Goal: Information Seeking & Learning: Learn about a topic

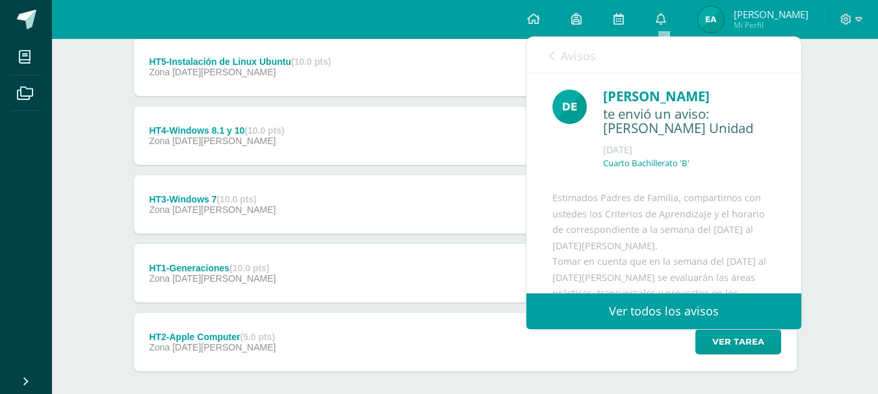
scroll to position [279, 0]
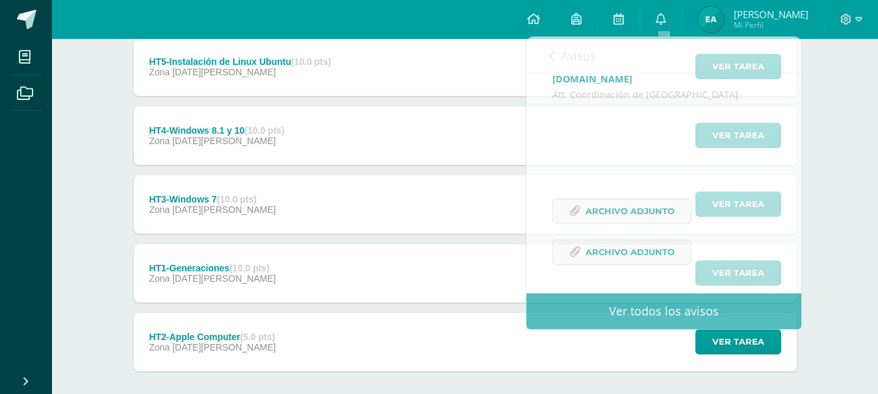
click at [851, 229] on div "Sistemas e Instalación de Software Cuarto Bachillerato "B" Anuncios Actividades…" at bounding box center [465, 90] width 826 height 735
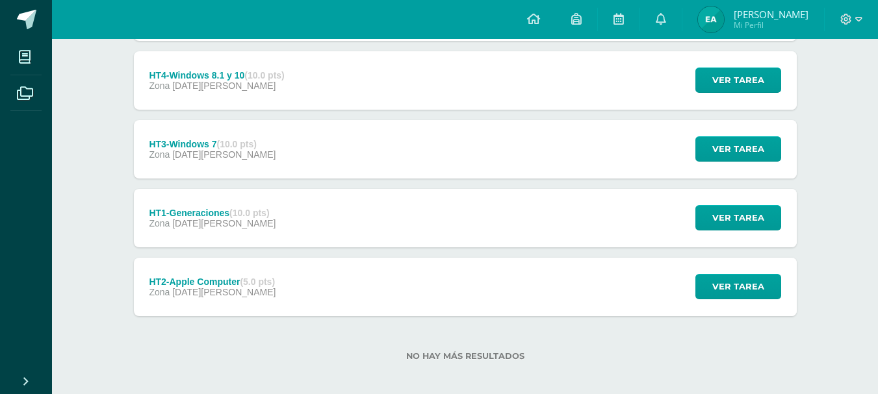
scroll to position [361, 0]
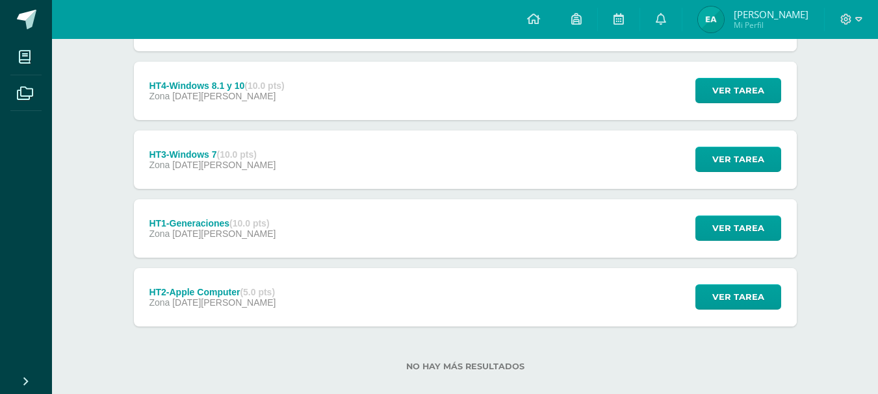
click at [401, 290] on div "HT2-Apple Computer (5.0 pts) Zona 04 de Julio Ver tarea HT2-Apple Computer Sist…" at bounding box center [465, 297] width 663 height 58
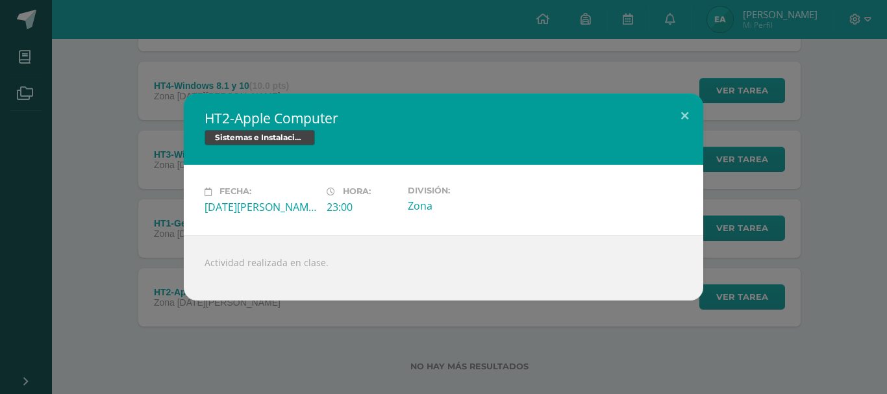
click at [144, 172] on div "HT2-Apple Computer Sistemas e Instalación de Software Fecha: Viernes 04 de Juli…" at bounding box center [443, 197] width 877 height 207
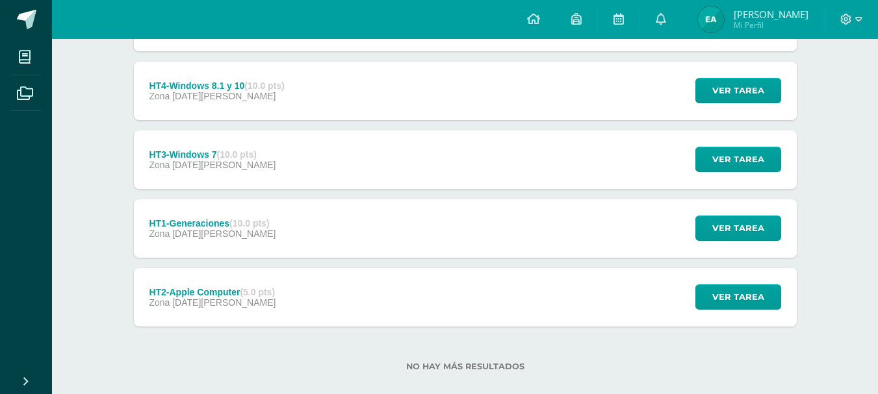
click at [296, 257] on div "HT1-Generaciones (10.0 pts) Zona 05 de Julio Ver tarea HT1-Generaciones Sistema…" at bounding box center [465, 228] width 663 height 58
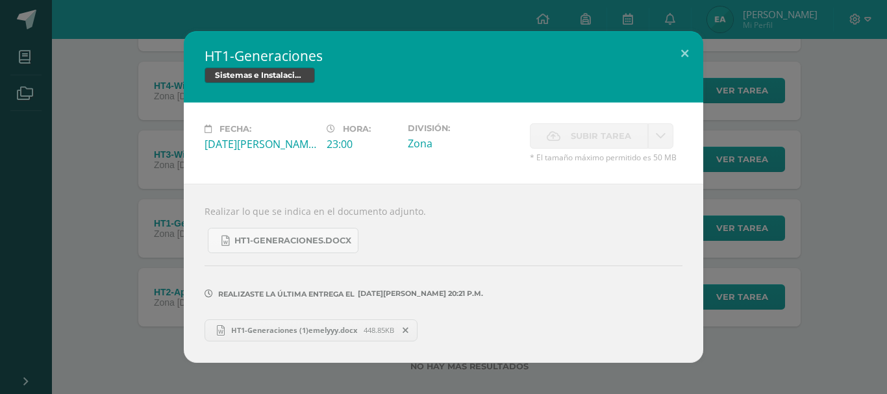
click at [157, 144] on div "HT1-Generaciones Sistemas e Instalación de Software Fecha: Sábado 05 de Julio H…" at bounding box center [443, 196] width 877 height 331
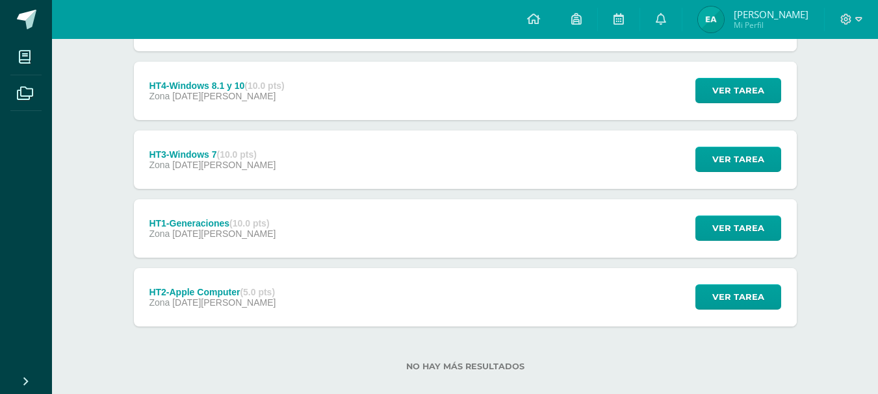
click at [308, 92] on div "HT4-Windows 8.1 y 10 (10.0 pts) Zona 09 de Julio Ver tarea HT4-Windows 8.1 y 10…" at bounding box center [465, 91] width 663 height 58
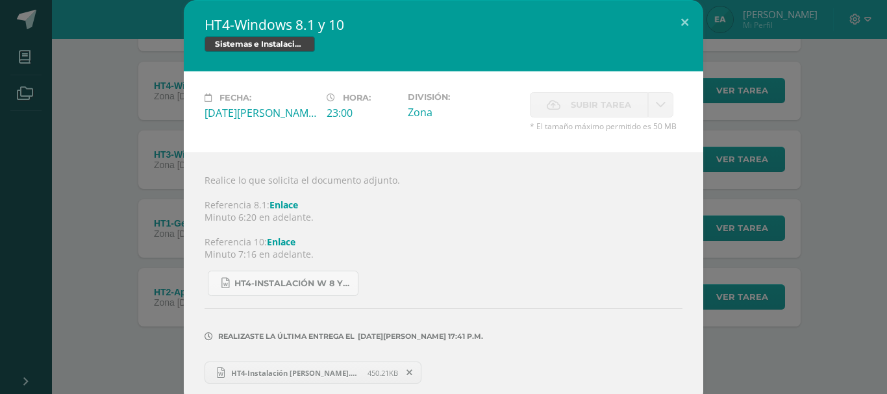
click at [147, 66] on div "HT4-Windows 8.1 y 10 Sistemas e Instalación de Software Fecha: Miércoles 09 de …" at bounding box center [443, 202] width 877 height 405
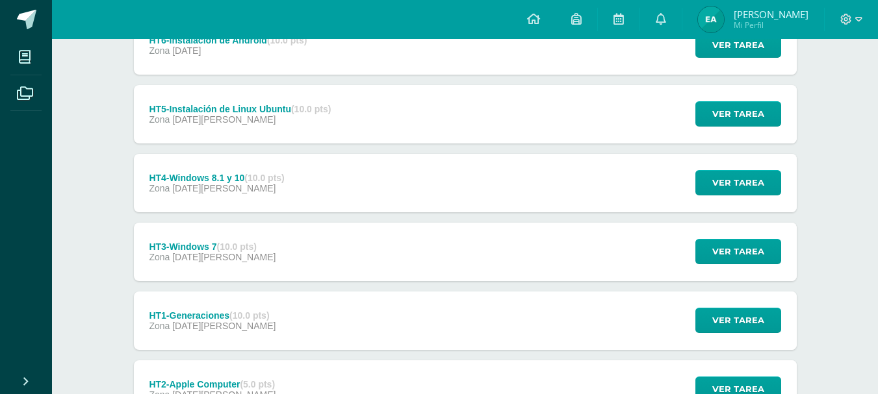
scroll to position [263, 0]
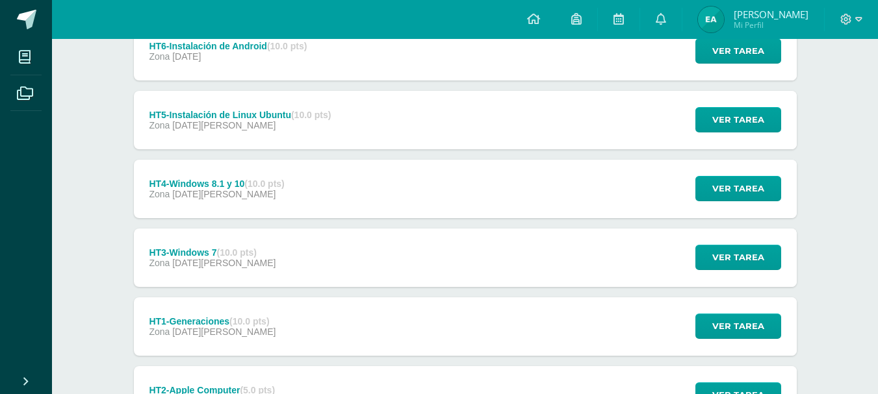
click at [521, 126] on div "HT5-Instalación de Linux Ubuntu (10.0 pts) Zona 11 de Julio Ver tarea HT5-Insta…" at bounding box center [465, 120] width 663 height 58
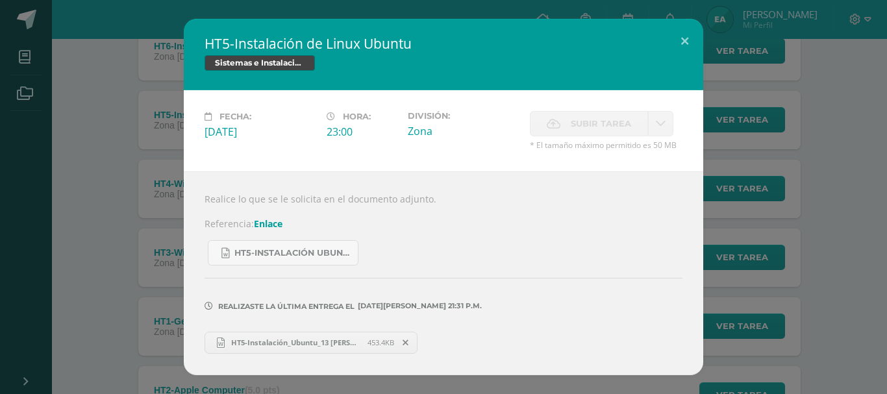
click at [785, 157] on div "HT5-Instalación de Linux Ubuntu Sistemas e Instalación de Software Fecha: Viern…" at bounding box center [443, 197] width 877 height 356
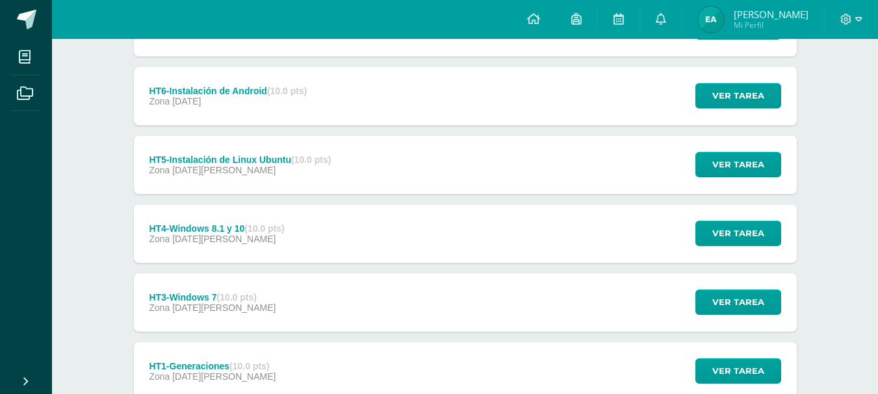
scroll to position [208, 0]
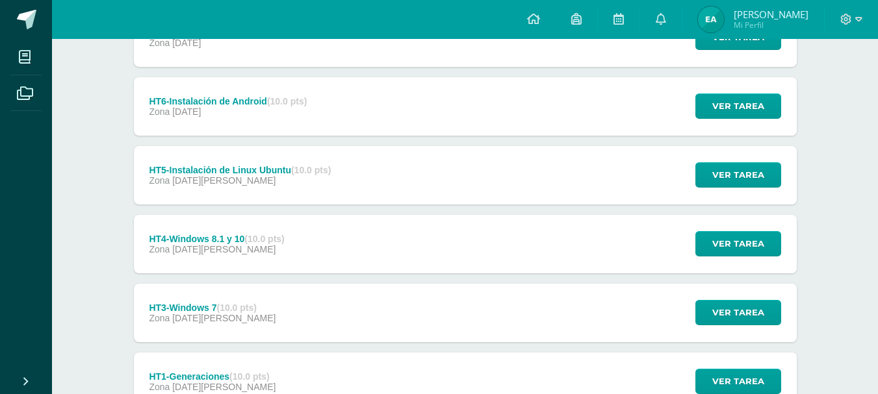
click at [431, 86] on div "HT6-Instalación de Android (10.0 pts) Zona 12 de Julio Ver tarea HT6-Instalació…" at bounding box center [465, 106] width 663 height 58
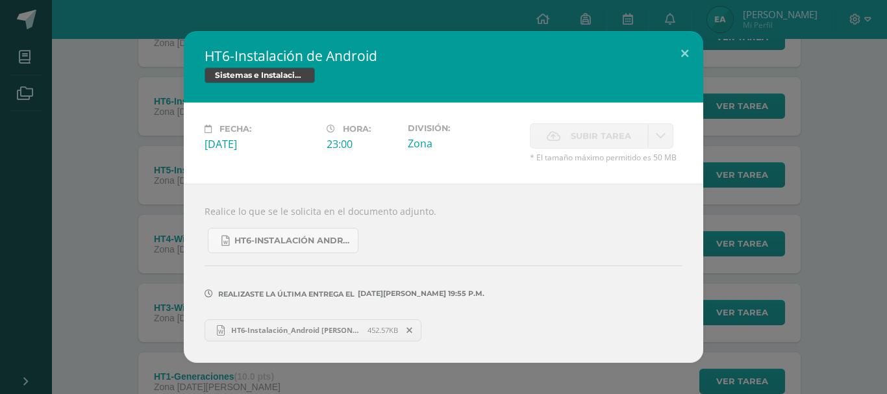
click at [431, 86] on div "Sistemas e Instalación de Software" at bounding box center [444, 77] width 478 height 19
click at [120, 155] on div "HT6-Instalación de Android Sistemas e Instalación de Software Fecha: Sábado 12 …" at bounding box center [443, 196] width 877 height 331
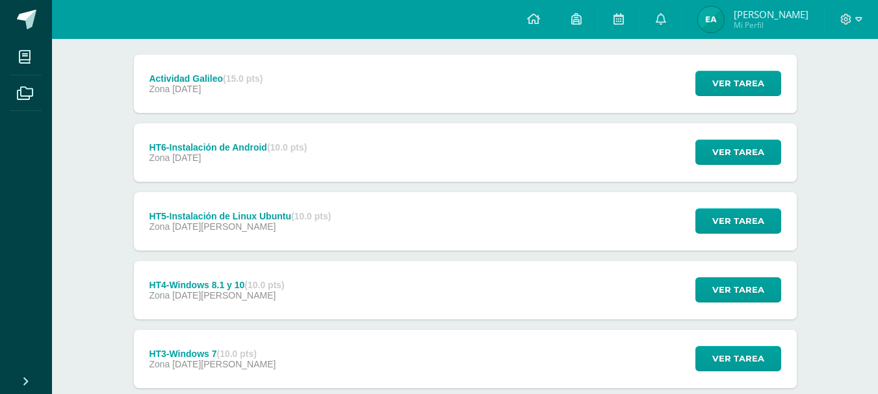
scroll to position [160, 0]
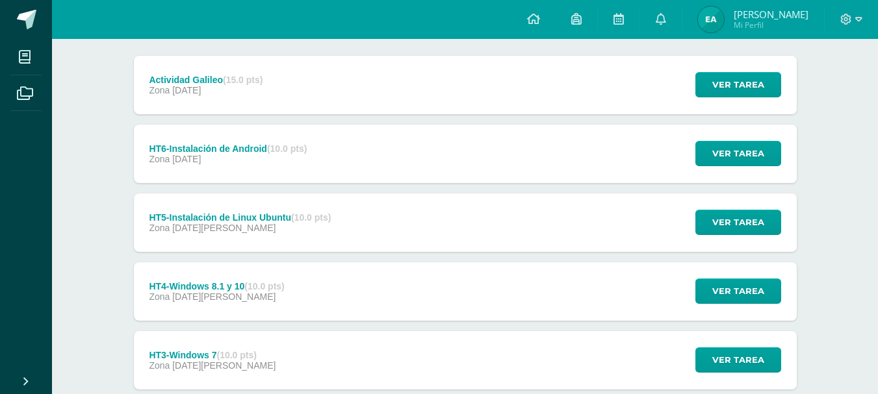
click at [860, 94] on div "Sistemas e Instalación de Software Cuarto Bachillerato "B" Anuncios Actividades…" at bounding box center [465, 246] width 826 height 735
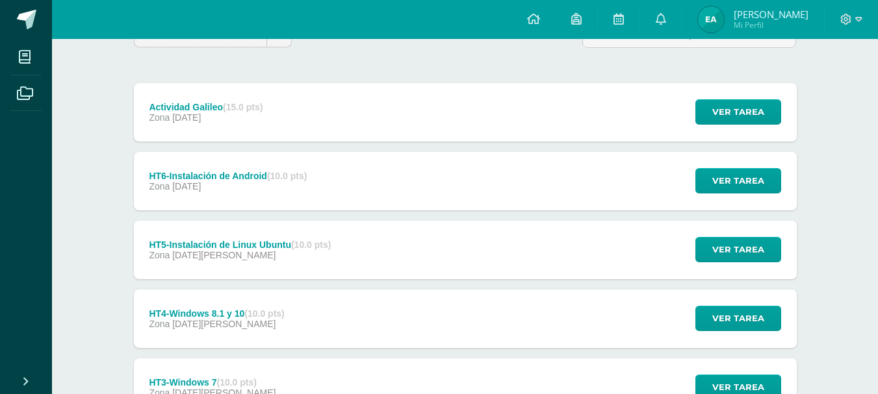
scroll to position [129, 0]
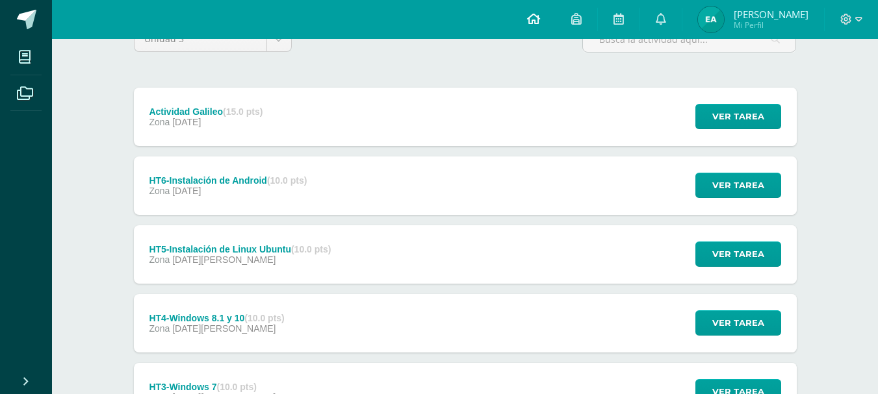
click at [529, 23] on icon at bounding box center [533, 19] width 13 height 12
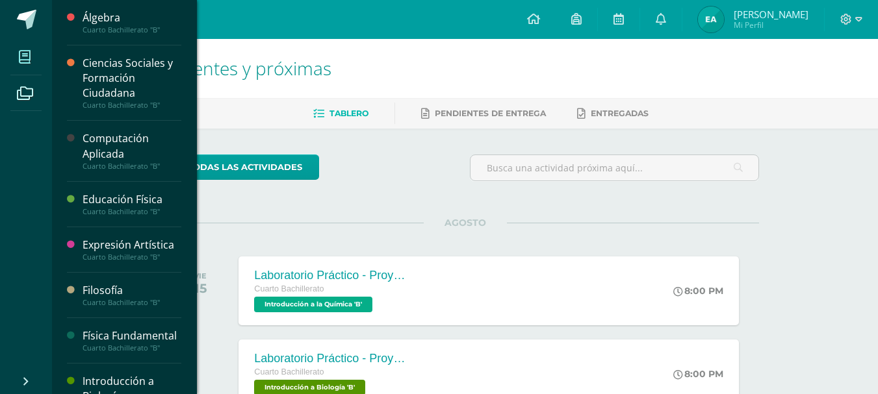
click at [34, 55] on span at bounding box center [24, 56] width 29 height 29
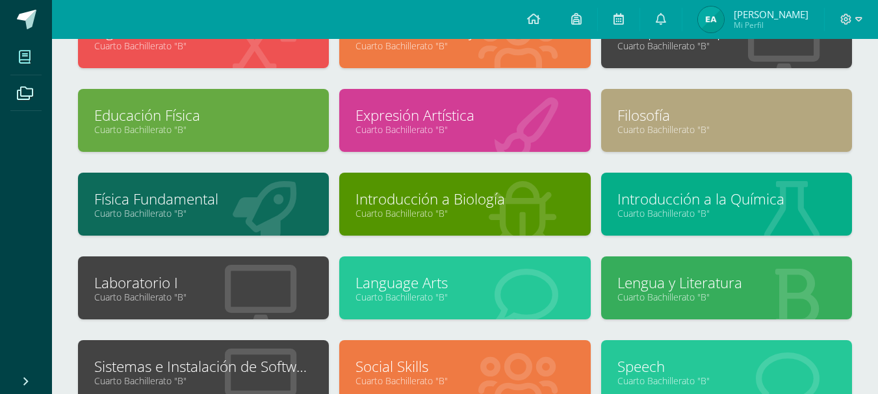
scroll to position [118, 0]
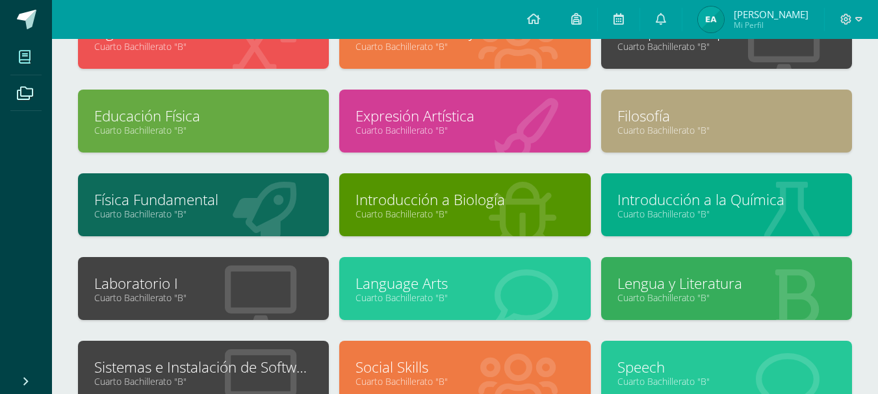
click at [239, 297] on link "Cuarto Bachillerato "B"" at bounding box center [203, 298] width 218 height 12
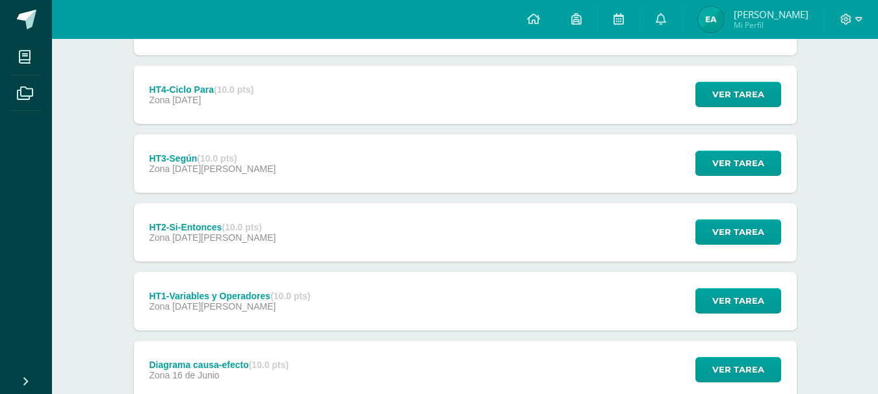
scroll to position [390, 0]
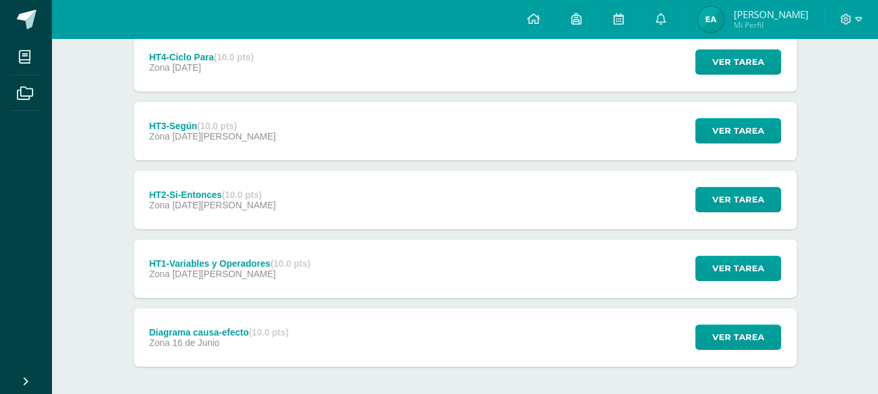
click at [388, 354] on div "Diagrama causa-efecto (10.0 pts) Zona 16 de Junio Ver tarea Diagrama causa-efec…" at bounding box center [465, 338] width 663 height 58
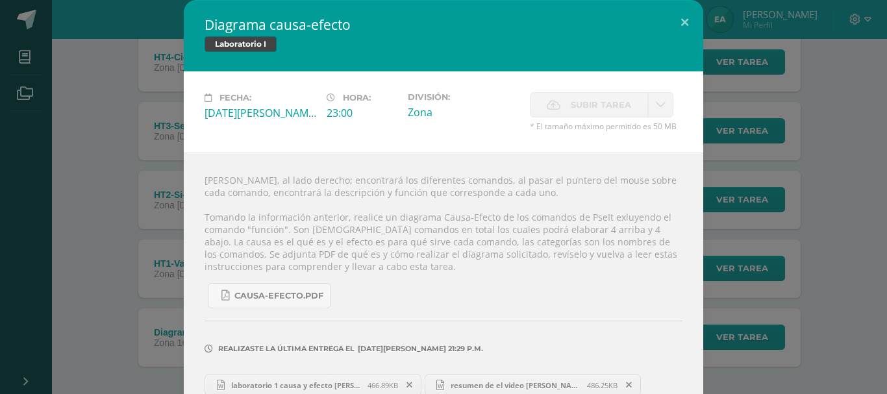
click at [149, 225] on div "Diagrama causa-efecto Laboratorio I Fecha: Lunes 16 de Junio Hora: 23:00 Divisi…" at bounding box center [443, 209] width 877 height 418
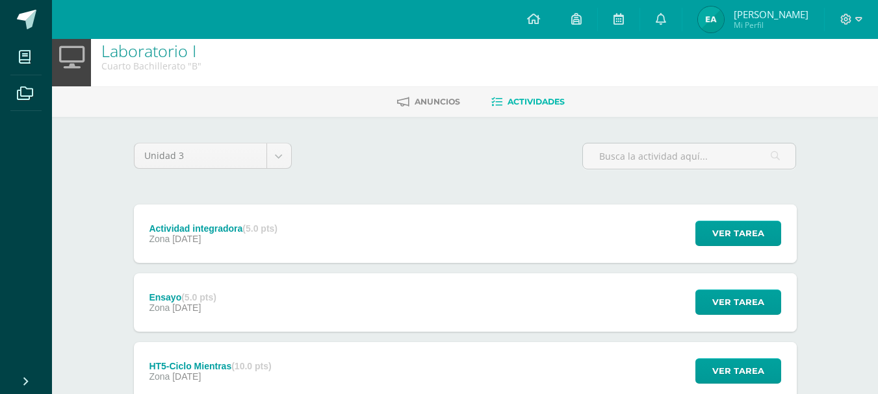
scroll to position [0, 0]
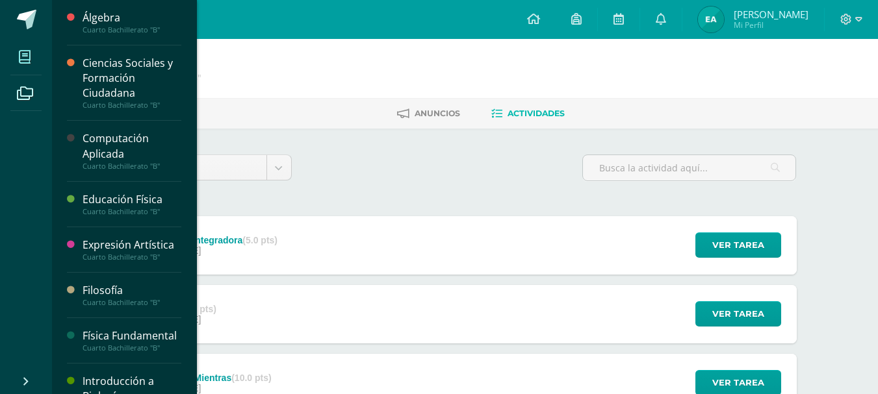
click at [13, 61] on span at bounding box center [24, 56] width 29 height 29
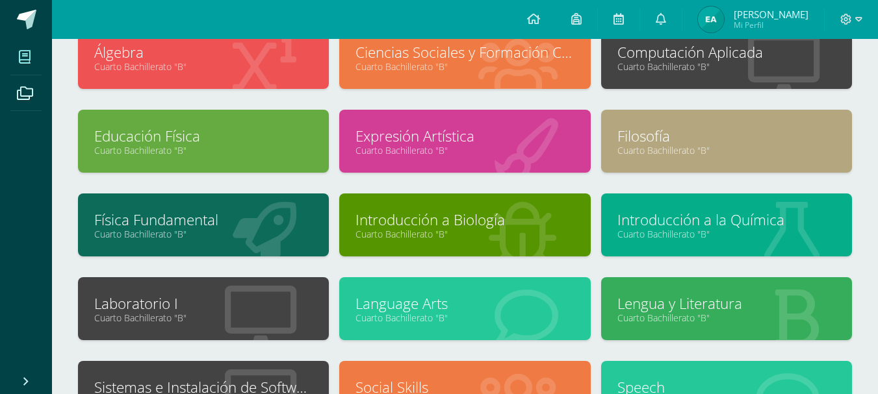
scroll to position [94, 0]
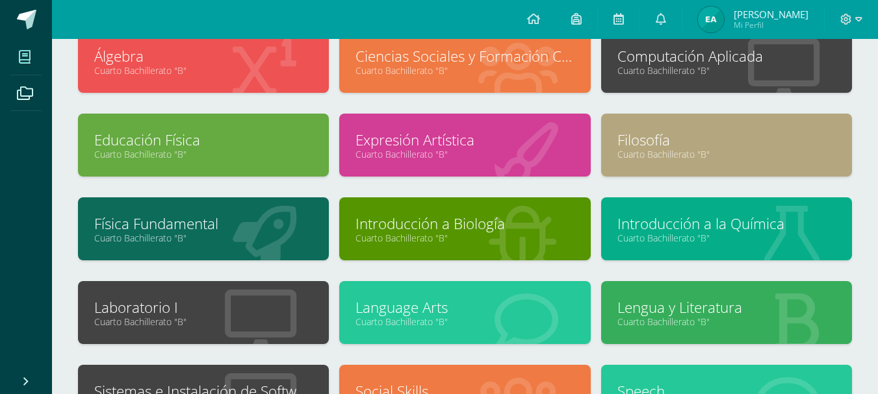
click at [748, 44] on icon at bounding box center [783, 70] width 71 height 64
click at [756, 71] on link "Cuarto Bachillerato "B"" at bounding box center [726, 70] width 218 height 12
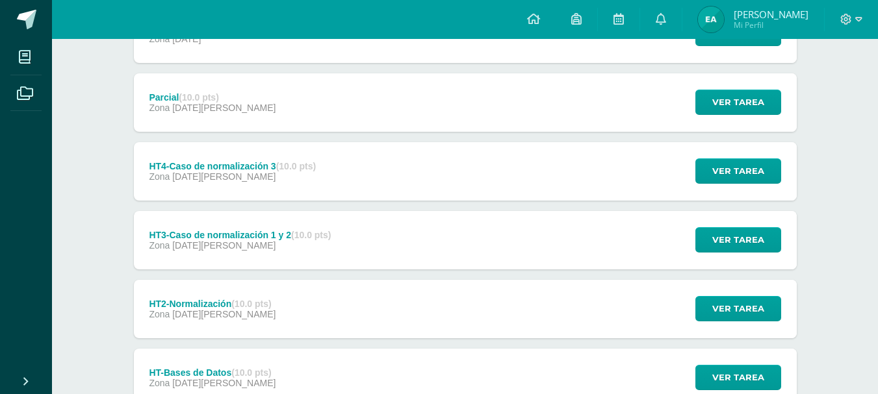
scroll to position [380, 0]
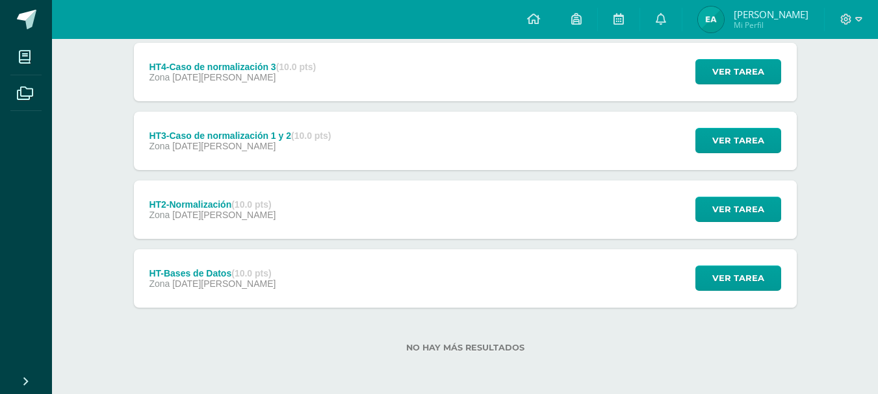
click at [307, 264] on div "HT-Bases de Datos (10.0 pts) Zona 03 de Julio Ver tarea HT-Bases de Datos Compu…" at bounding box center [465, 278] width 663 height 58
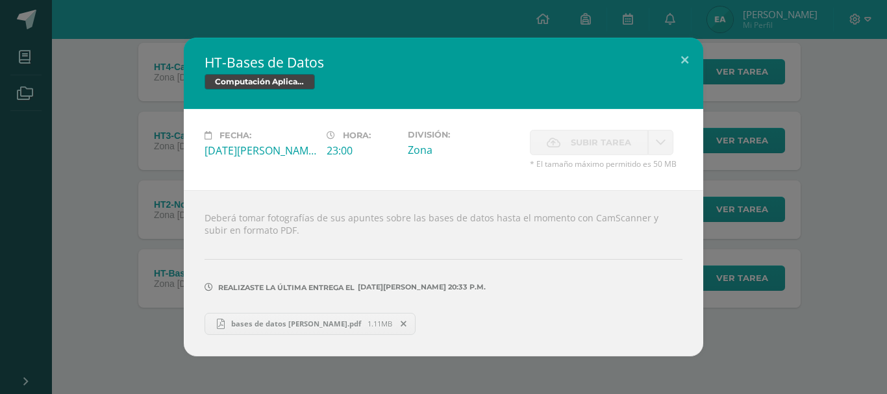
click at [93, 273] on div "HT-Bases de Datos Computación Aplicada Fecha: Jueves 03 de Julio Hora: 23:00 Di…" at bounding box center [443, 197] width 877 height 318
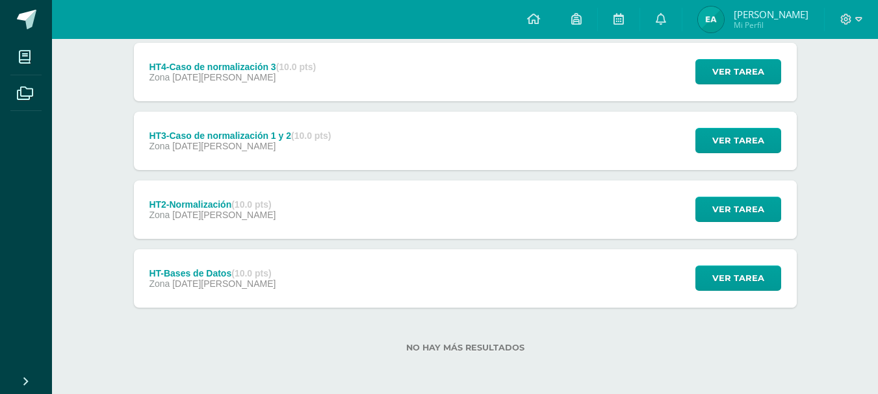
click at [315, 199] on div "HT2-Normalización (10.0 pts) Zona 07 de Julio Ver tarea HT2-Normalización Compu…" at bounding box center [465, 210] width 663 height 58
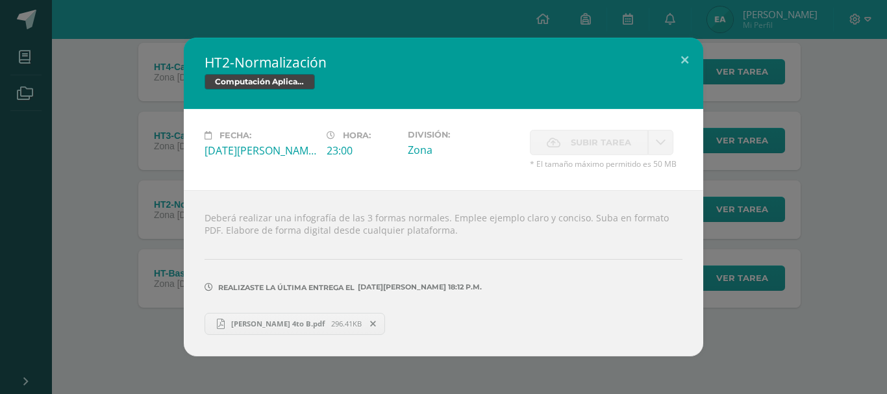
click at [145, 180] on div "HT2-Normalización Computación Aplicada Fecha: Lunes 07 de Julio Hora: 23:00 Div…" at bounding box center [443, 197] width 877 height 318
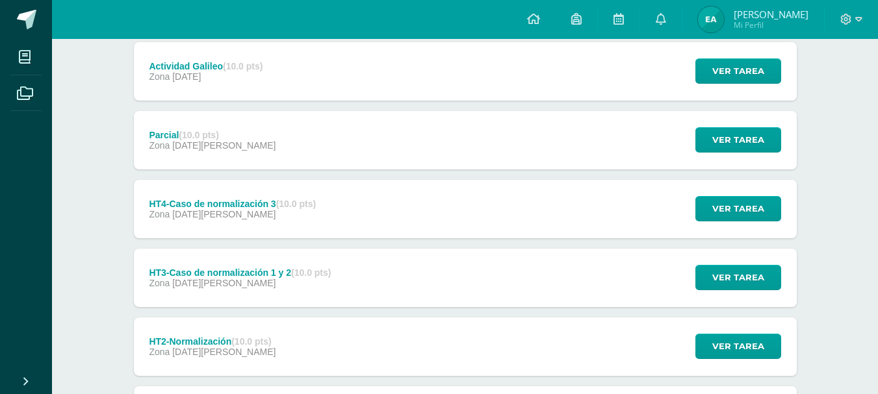
scroll to position [239, 0]
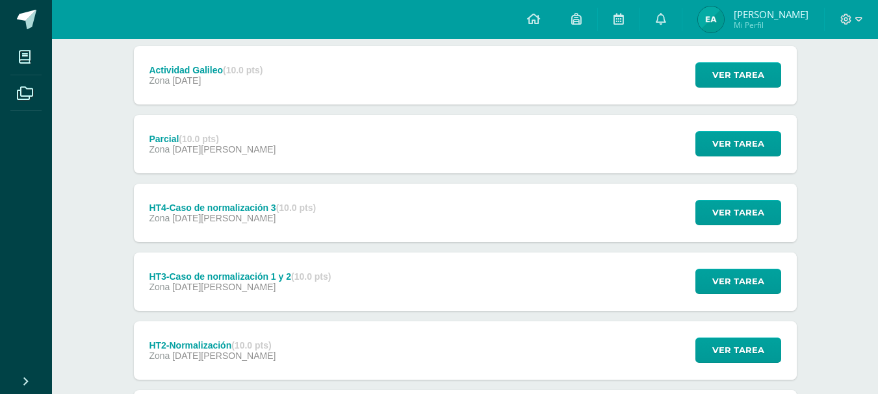
drag, startPoint x: 887, startPoint y: 146, endPoint x: 618, endPoint y: 152, distance: 269.0
click at [618, 152] on div "Parcial (10.0 pts) Zona 14 de Julio Ver tarea Parcial Computación Aplicada Carg…" at bounding box center [465, 144] width 663 height 58
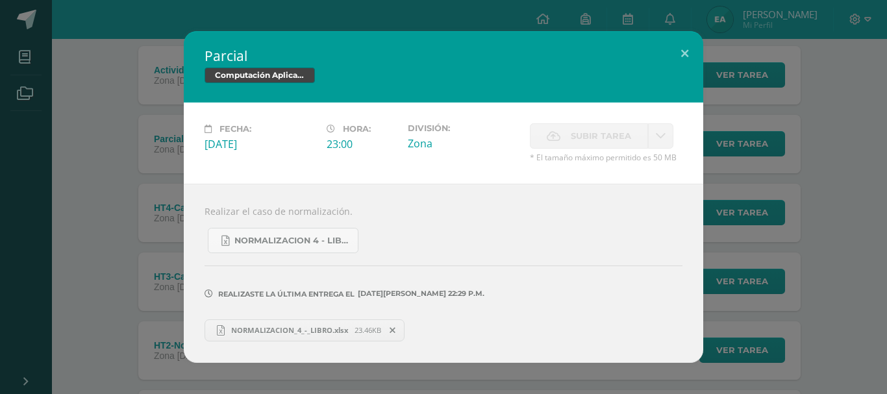
click at [869, 121] on div "Parcial Computación Aplicada Fecha: Lunes 14 de Julio Hora: 23:00 División: Zon…" at bounding box center [443, 196] width 877 height 331
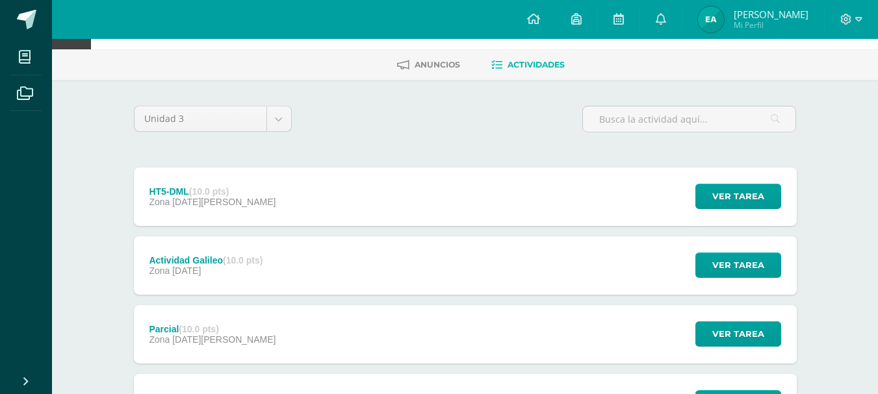
scroll to position [50, 0]
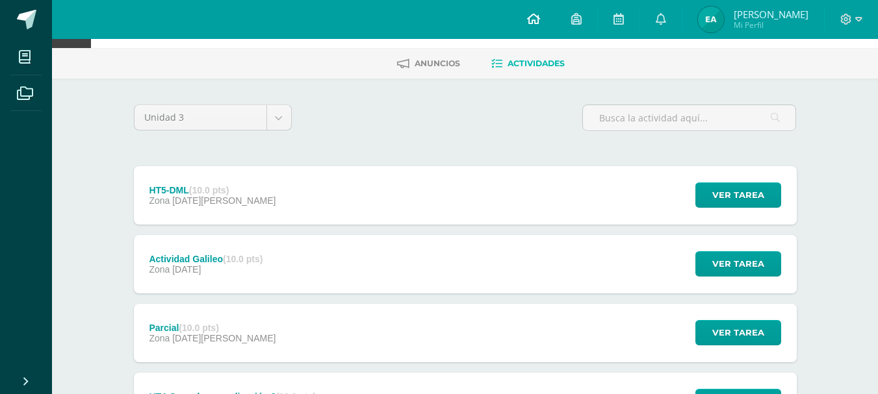
click at [540, 20] on icon at bounding box center [533, 19] width 13 height 12
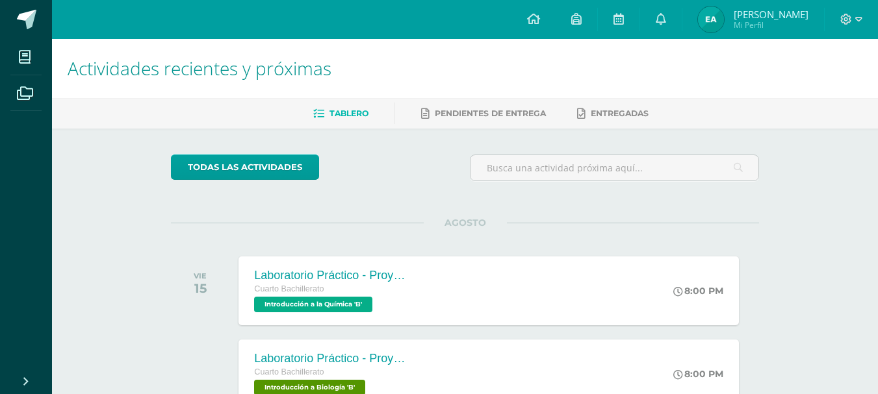
click at [542, 20] on link at bounding box center [533, 19] width 44 height 39
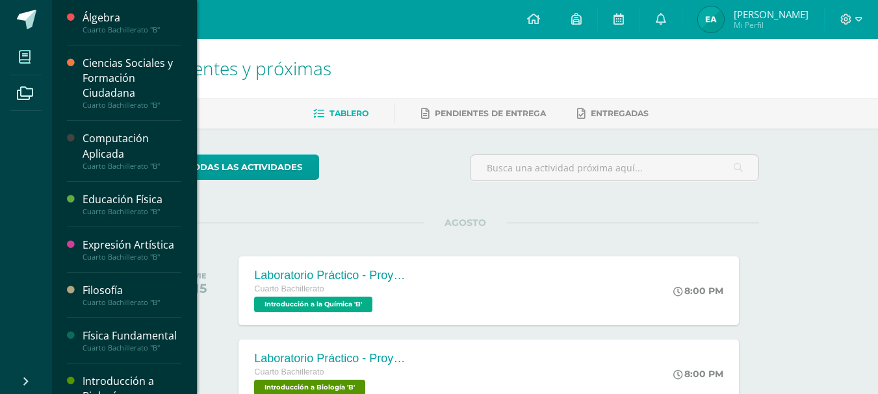
click at [33, 57] on span at bounding box center [24, 56] width 29 height 29
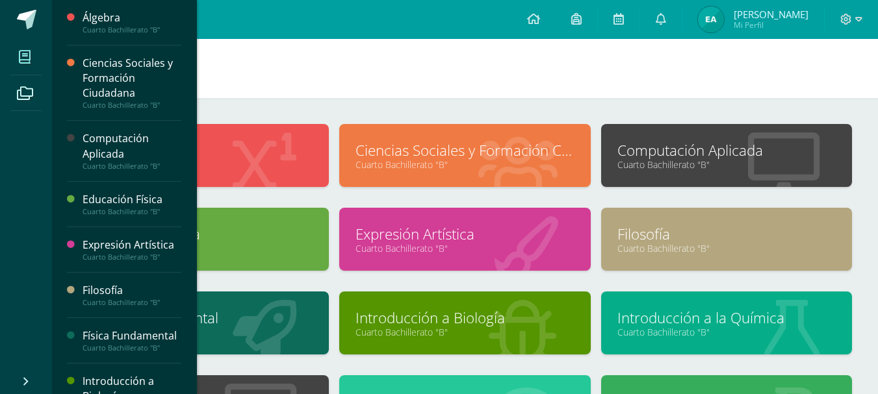
click at [689, 138] on div "Computación Aplicada Cuarto Bachillerato "B"" at bounding box center [726, 155] width 251 height 63
click at [693, 161] on link "Cuarto Bachillerato "B"" at bounding box center [726, 165] width 218 height 12
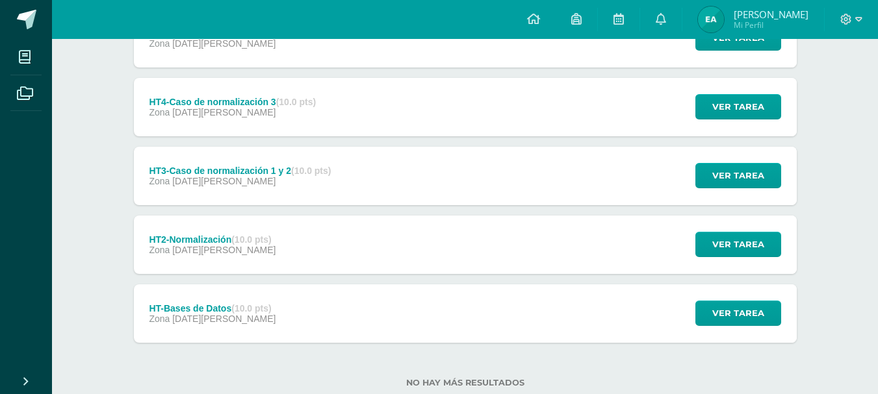
scroll to position [380, 0]
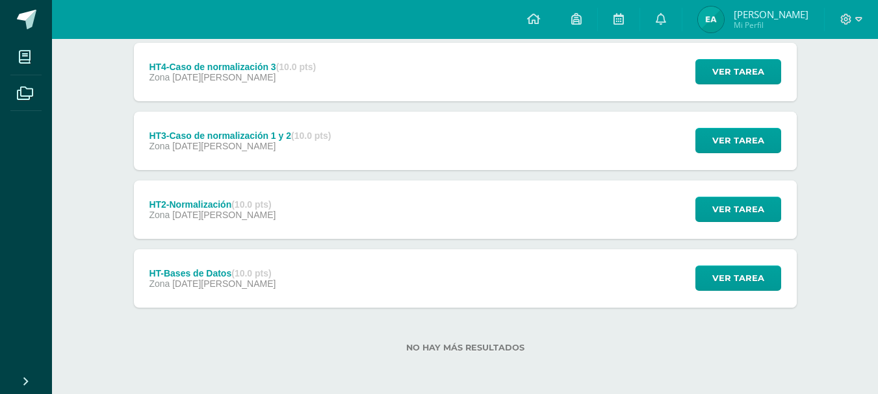
click at [546, 281] on div "HT-Bases de Datos (10.0 pts) Zona [DATE][PERSON_NAME] Ver tarea HT-Bases de Dat…" at bounding box center [465, 278] width 663 height 58
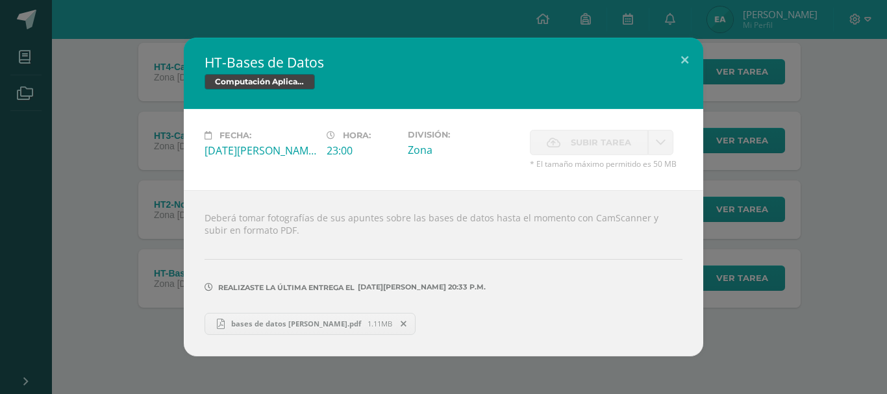
click at [121, 162] on div "HT-Bases de Datos Computación Aplicada Fecha: [DATE][PERSON_NAME]: 23:00 Divisi…" at bounding box center [443, 197] width 877 height 318
